Goal: Register for event/course

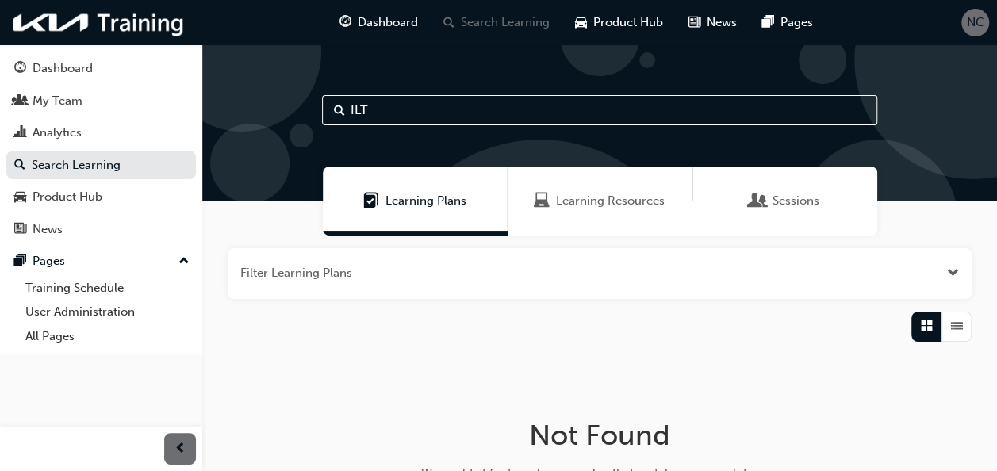
drag, startPoint x: 373, startPoint y: 108, endPoint x: 330, endPoint y: 102, distance: 43.3
click at [330, 102] on input "ILT" at bounding box center [599, 110] width 555 height 30
type input "master"
click at [604, 206] on span "Learning Resources" at bounding box center [610, 201] width 109 height 18
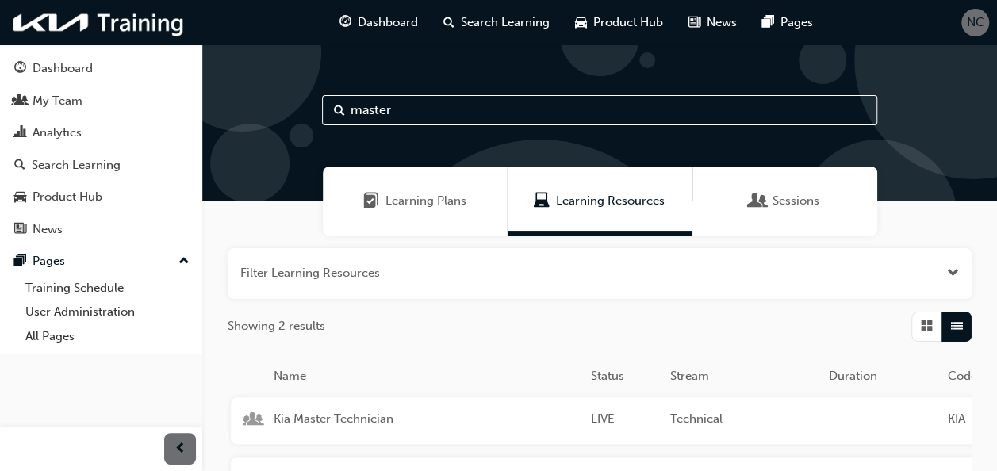
scroll to position [185, 0]
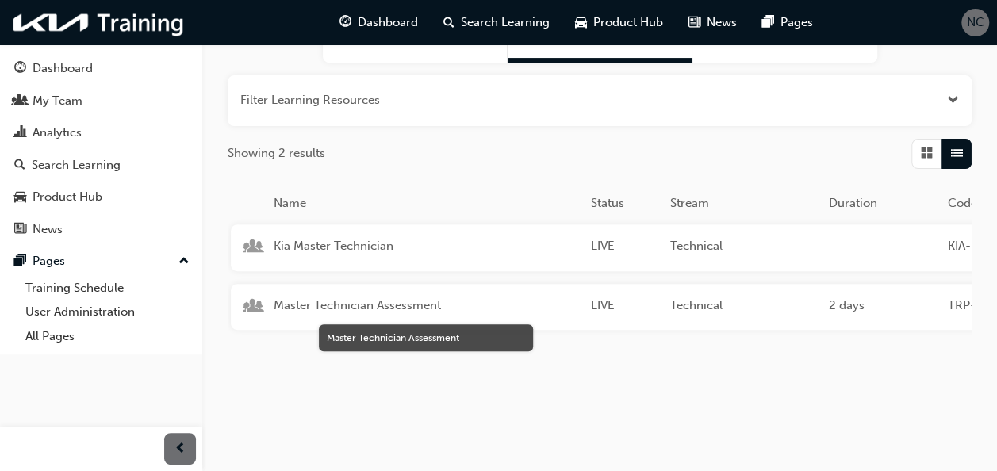
click at [378, 297] on span "Master Technician Assessment" at bounding box center [426, 306] width 305 height 18
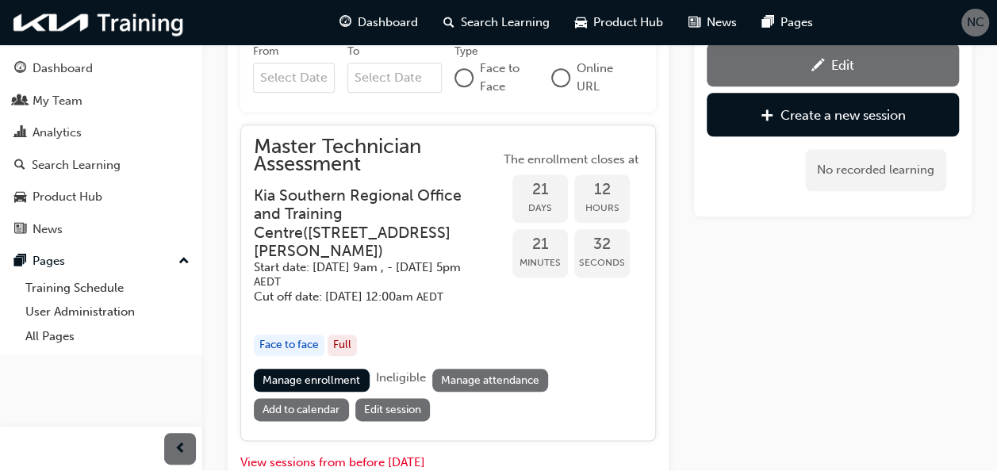
scroll to position [794, 0]
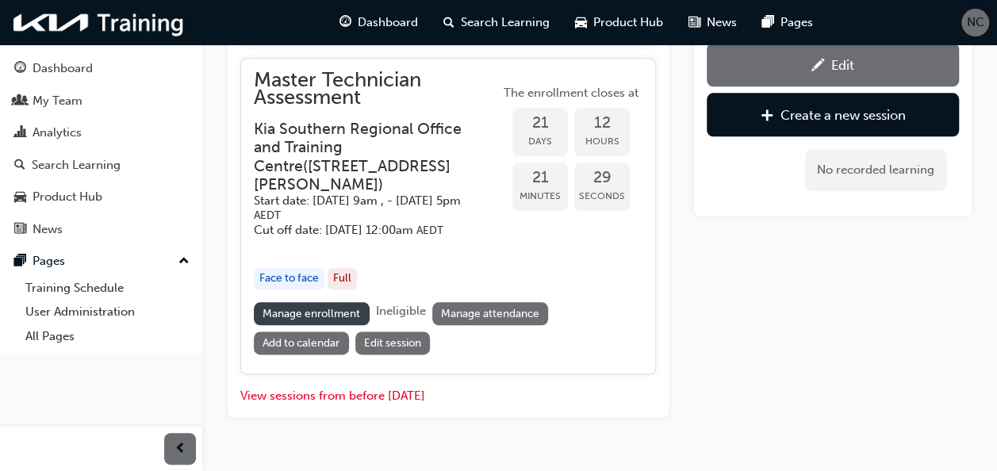
click at [338, 322] on link "Manage enrollment" at bounding box center [312, 313] width 116 height 23
